Goal: Information Seeking & Learning: Find specific fact

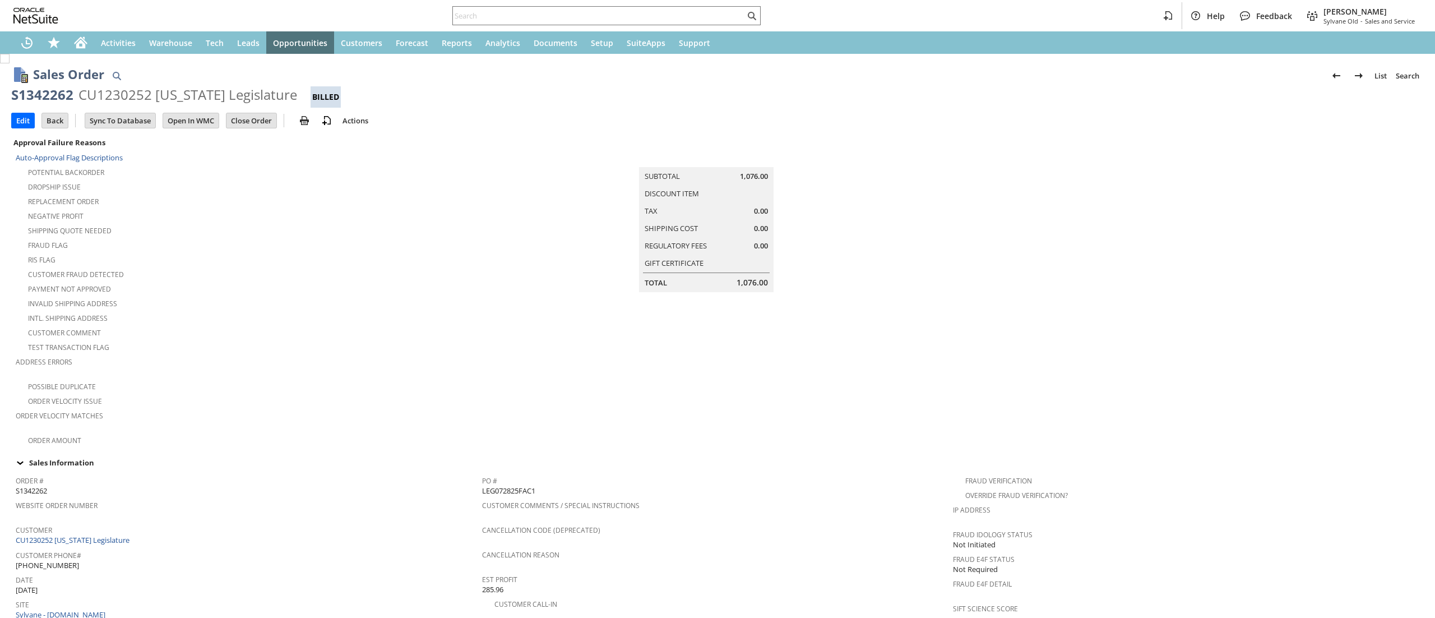
scroll to position [608, 0]
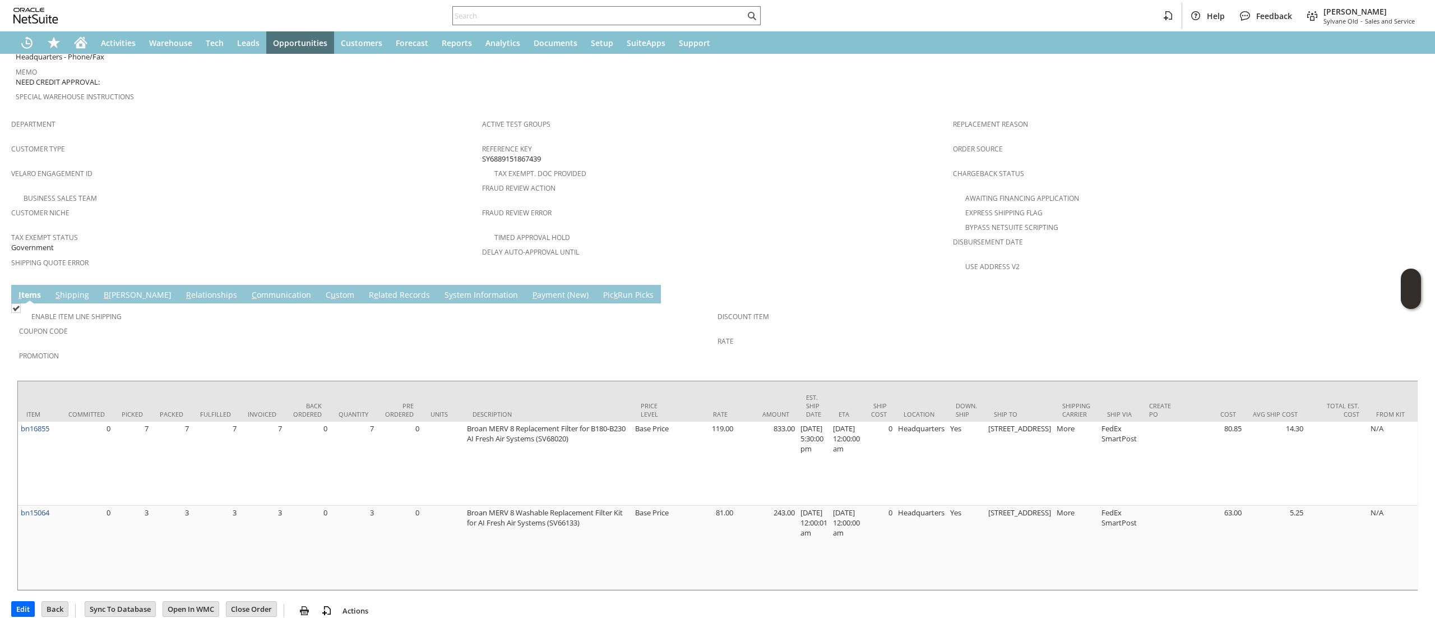
click at [249, 289] on link "C ommunication" at bounding box center [281, 295] width 65 height 12
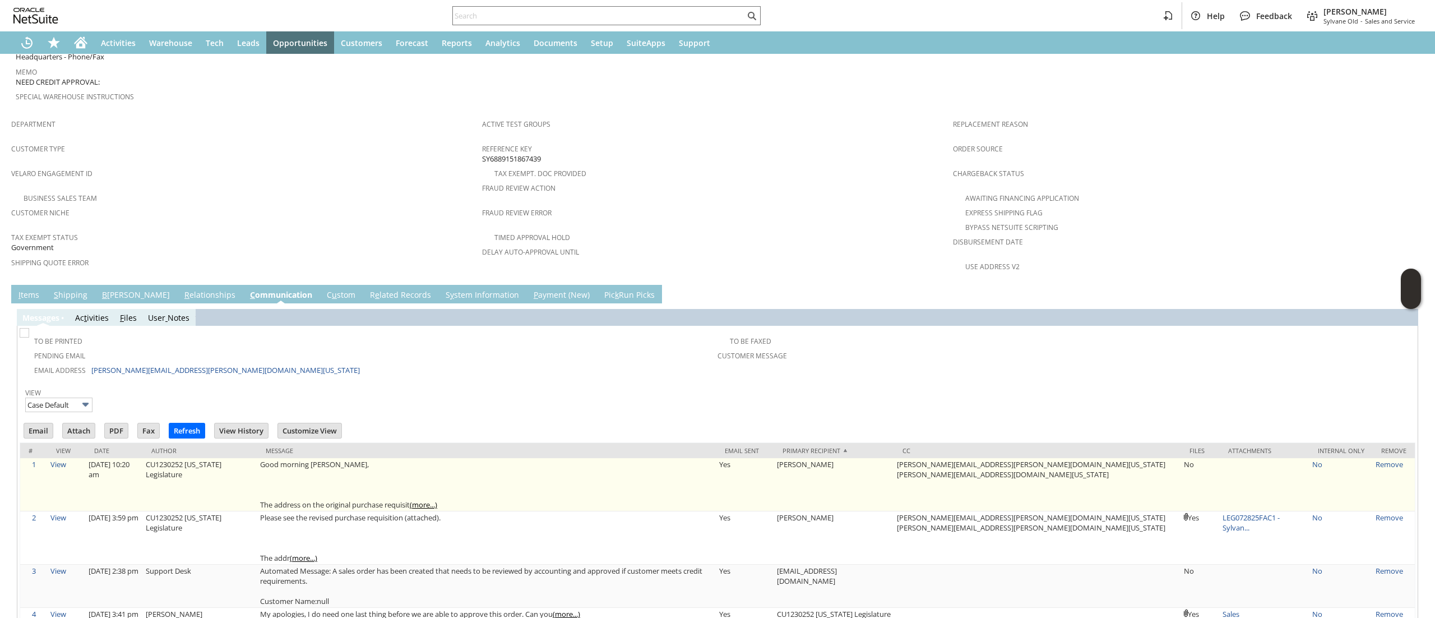
scroll to position [0, 0]
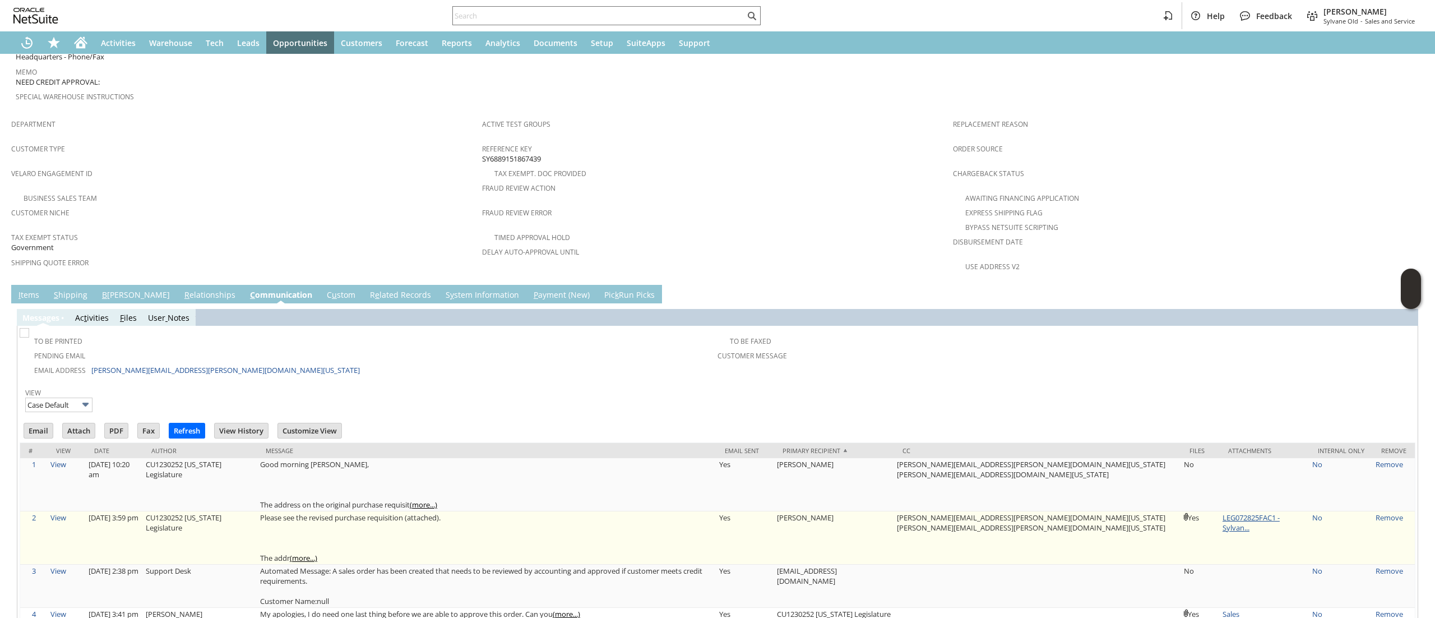
click at [1236, 512] on link "LEG072825FAC1 - Sylvan..." at bounding box center [1251, 522] width 57 height 20
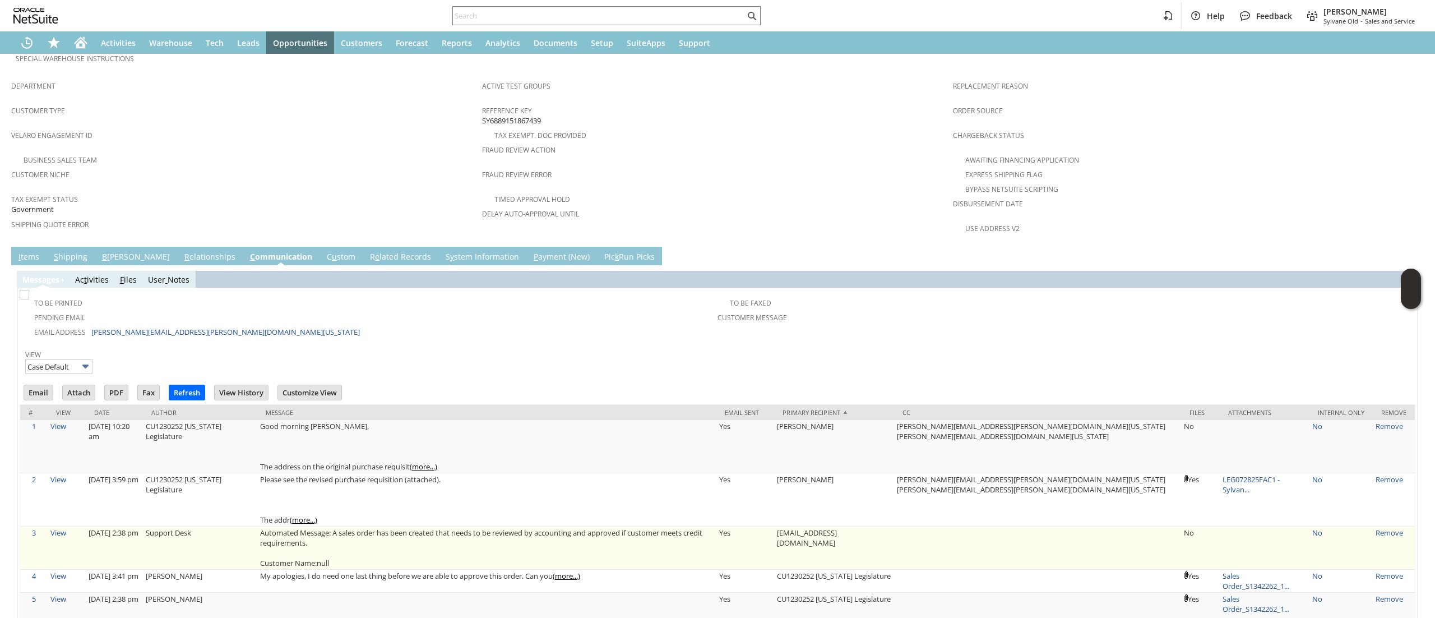
scroll to position [720, 0]
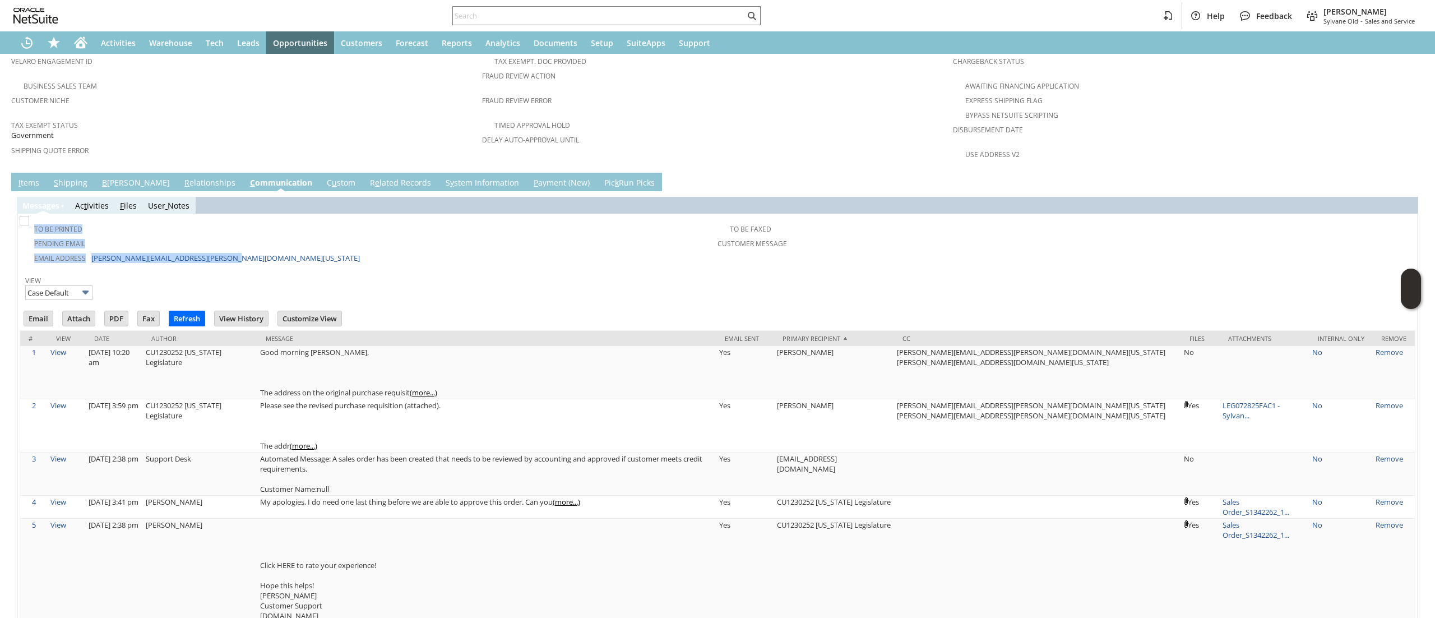
drag, startPoint x: 277, startPoint y: 238, endPoint x: 70, endPoint y: 241, distance: 206.9
click at [70, 241] on td "To Be Printed Pending Email Email Address [PERSON_NAME][EMAIL_ADDRESS][PERSON_N…" at bounding box center [718, 241] width 1396 height 51
click at [258, 235] on td "Pending Email" at bounding box center [370, 242] width 696 height 15
drag, startPoint x: 261, startPoint y: 234, endPoint x: 186, endPoint y: 251, distance: 76.9
click at [186, 251] on div "To Be Printed Pending Email Email Address [PERSON_NAME][EMAIL_ADDRESS][PERSON_N…" at bounding box center [718, 419] width 1396 height 407
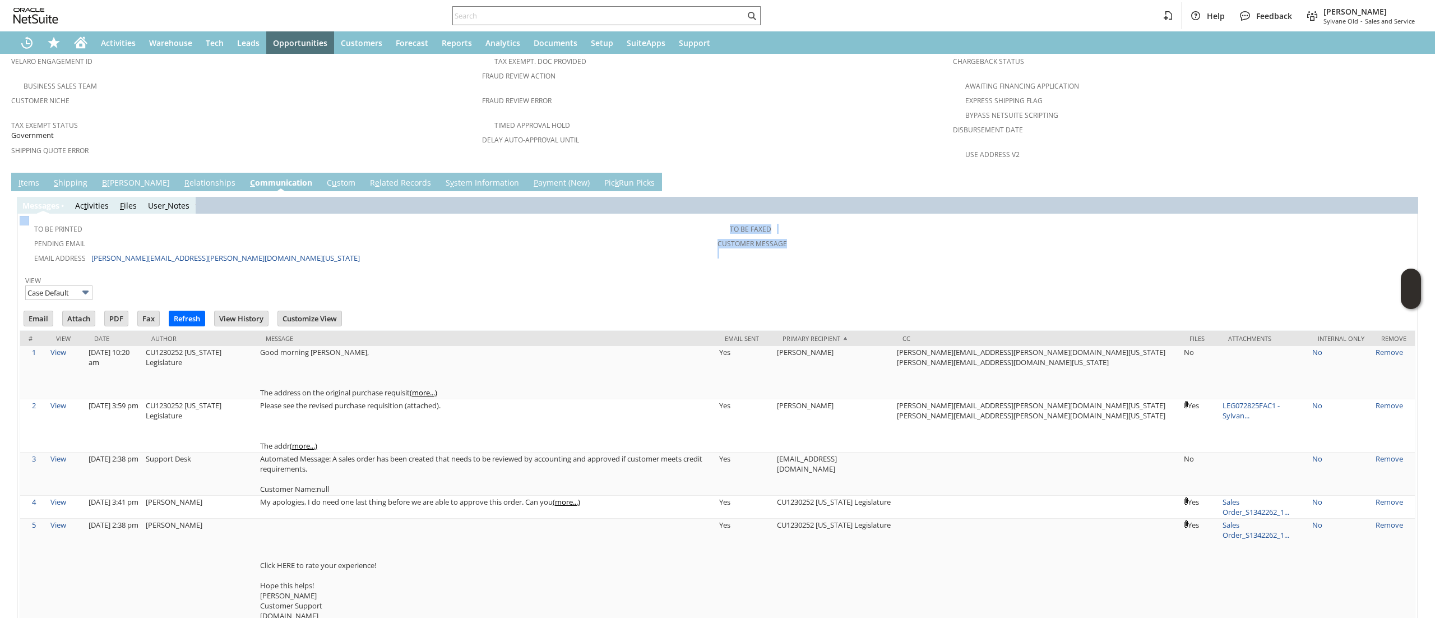
click at [117, 250] on td "Email Address [PERSON_NAME][EMAIL_ADDRESS][PERSON_NAME][DOMAIN_NAME][US_STATE]" at bounding box center [370, 257] width 696 height 15
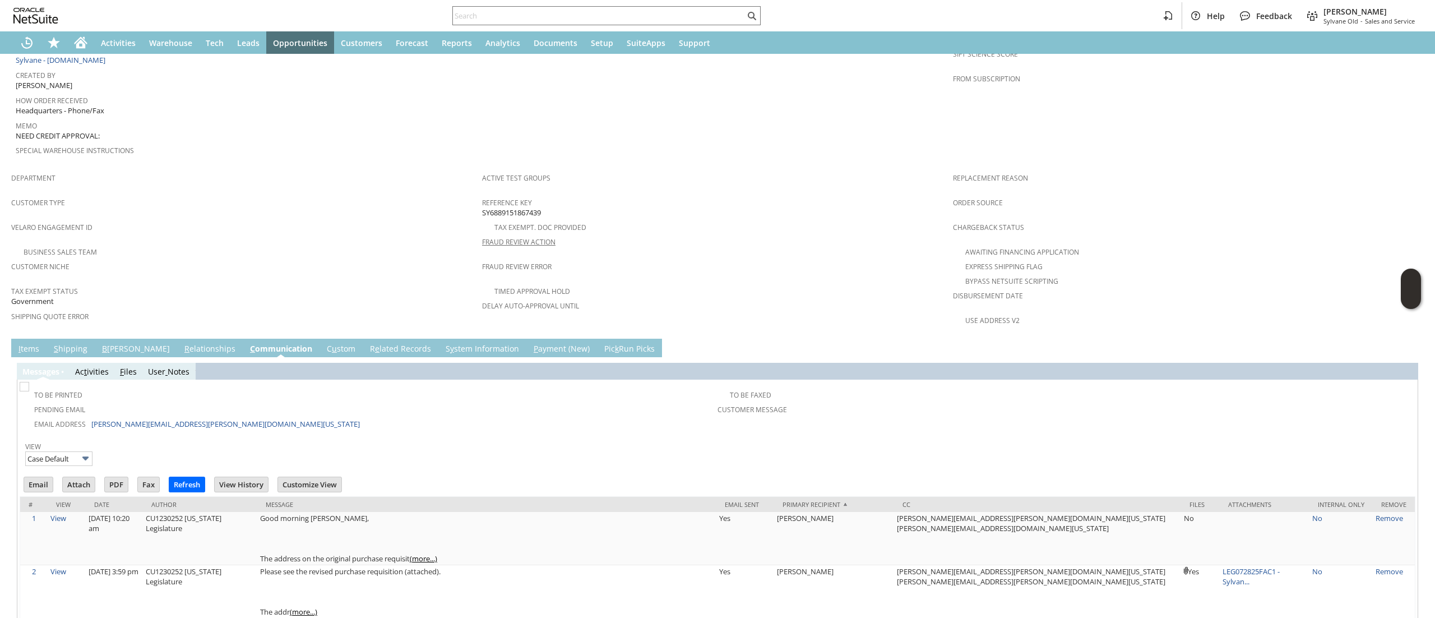
scroll to position [561, 0]
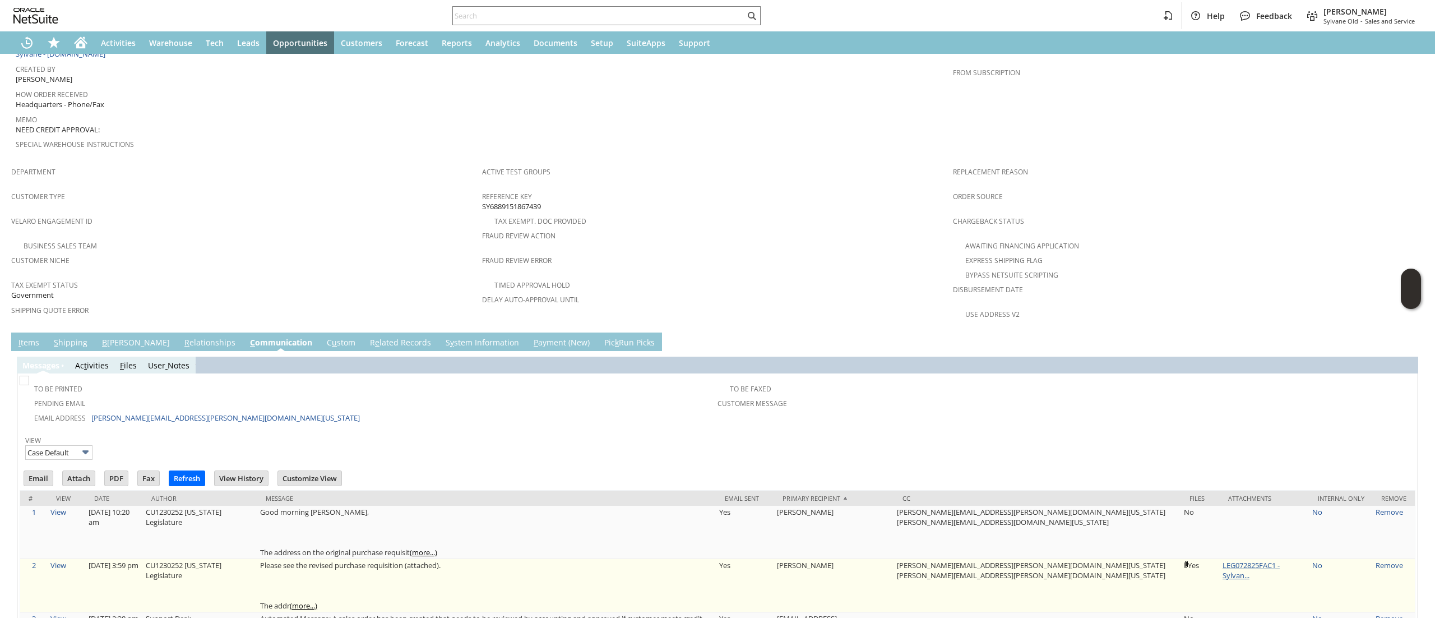
click at [1223, 560] on link "LEG072825FAC1 - Sylvan..." at bounding box center [1251, 570] width 57 height 20
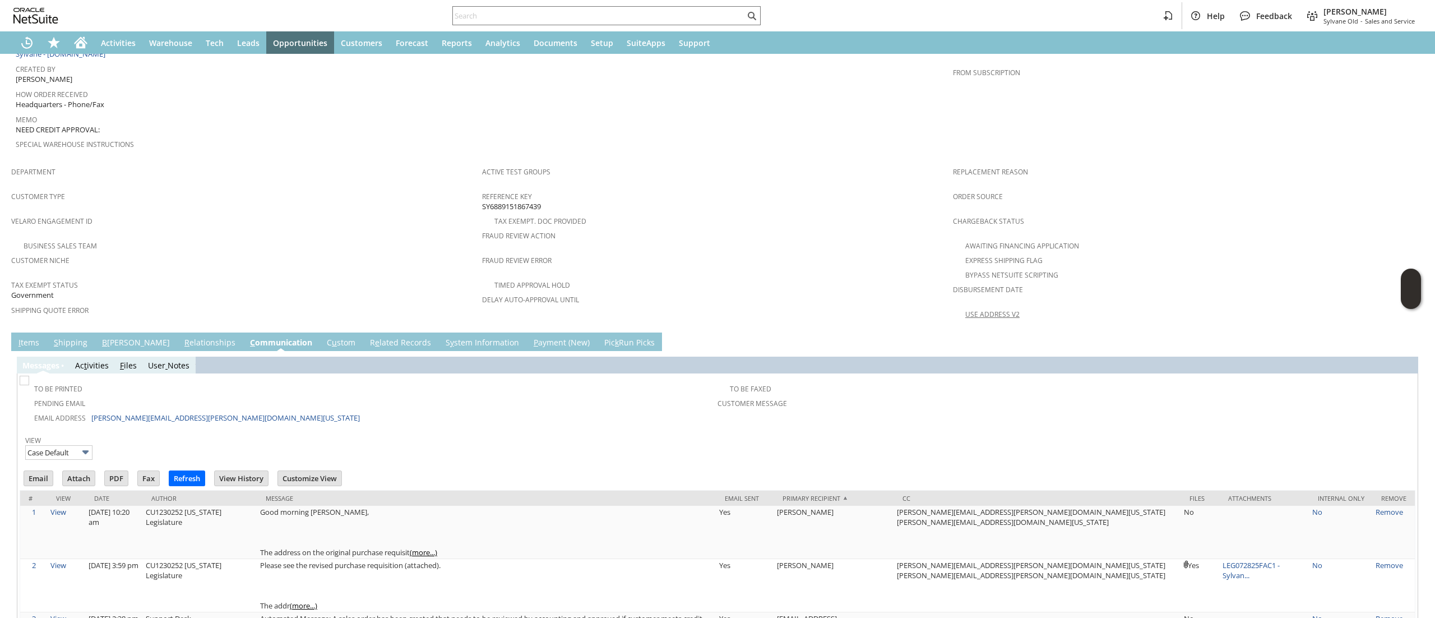
click at [934, 357] on div "Messa g es Ac t ivities F iles User Notes" at bounding box center [718, 365] width 1402 height 17
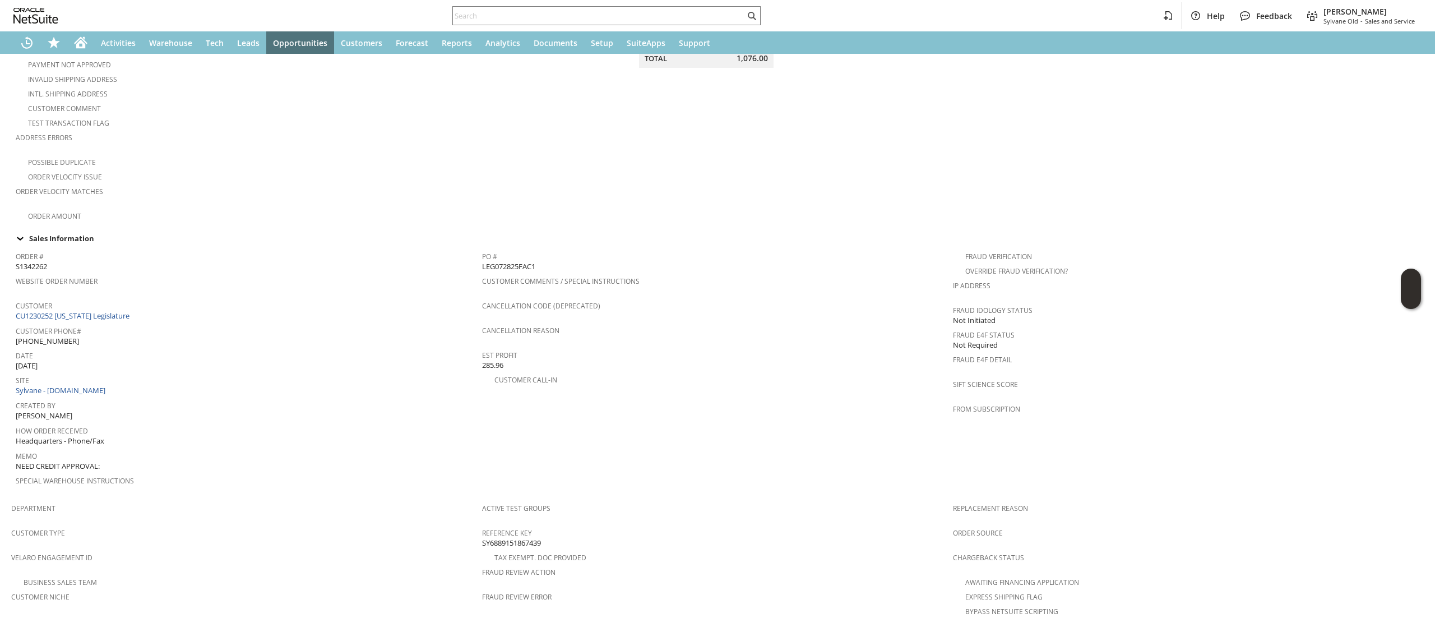
click at [846, 298] on span "Cancellation Code (deprecated)" at bounding box center [714, 304] width 465 height 13
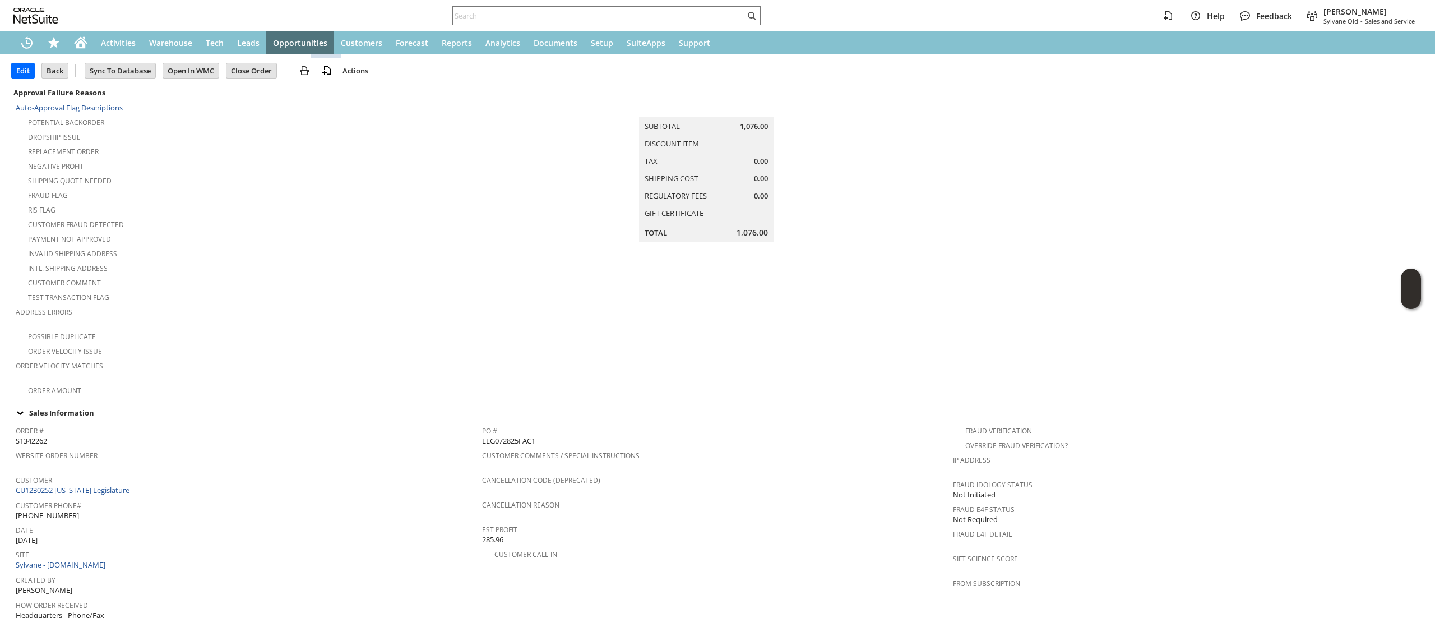
scroll to position [0, 0]
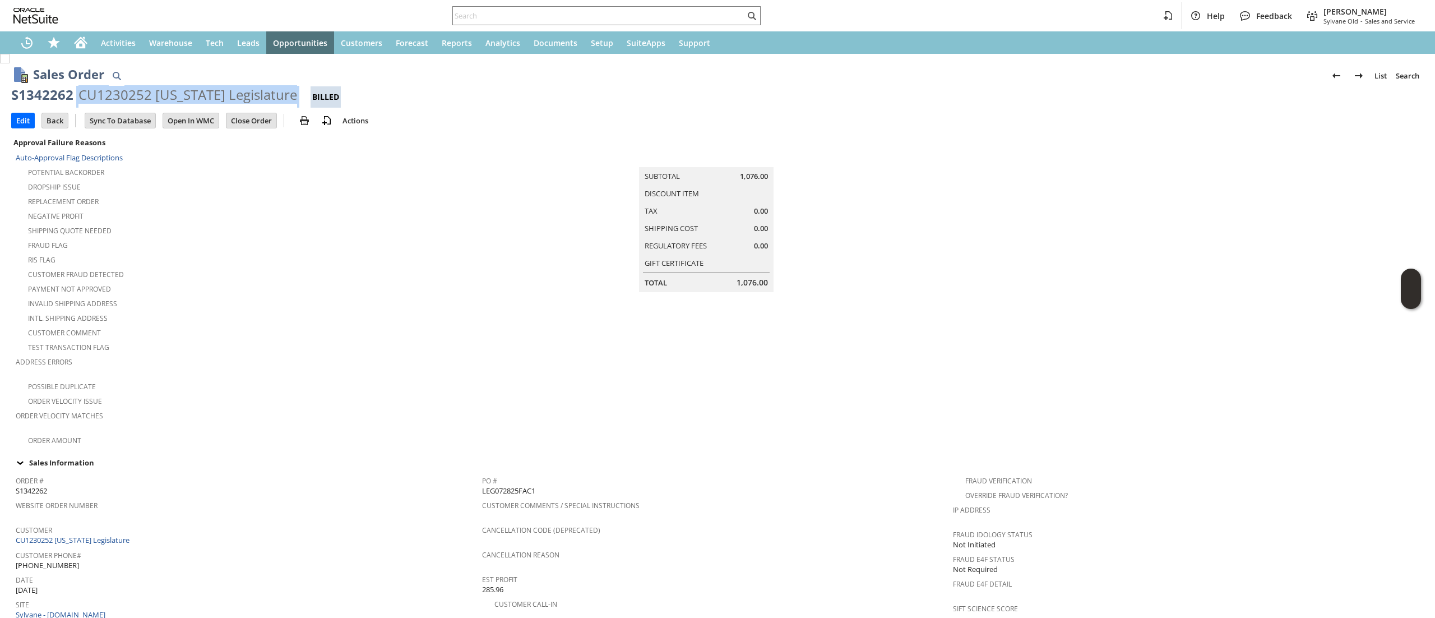
drag, startPoint x: 75, startPoint y: 90, endPoint x: 267, endPoint y: 89, distance: 192.9
click at [267, 89] on div "S1342262 CU1230252 [US_STATE] Legislature Billed" at bounding box center [717, 97] width 1413 height 22
copy div "CU1230252 [US_STATE] Legislature"
